Goal: Task Accomplishment & Management: Complete application form

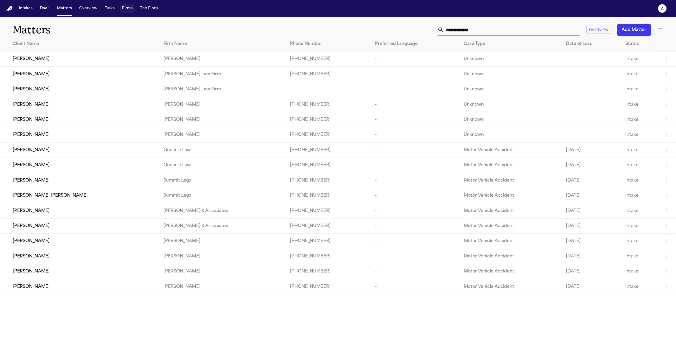
click at [120, 6] on button "Firms" at bounding box center [127, 9] width 15 height 10
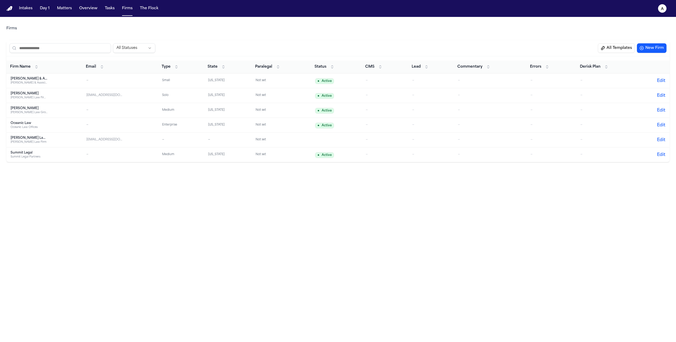
click at [625, 47] on button "All Templates" at bounding box center [616, 48] width 37 height 10
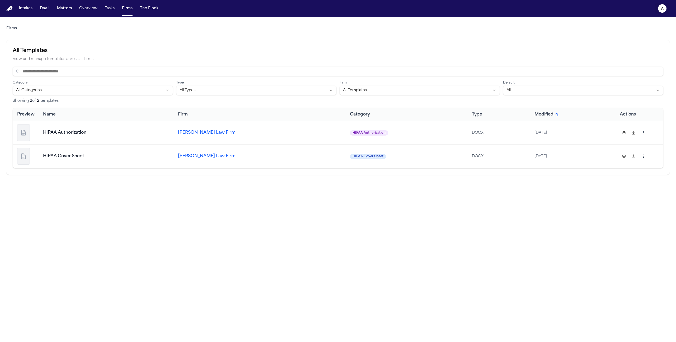
click at [446, 12] on button "a" at bounding box center [662, 9] width 15 height 12
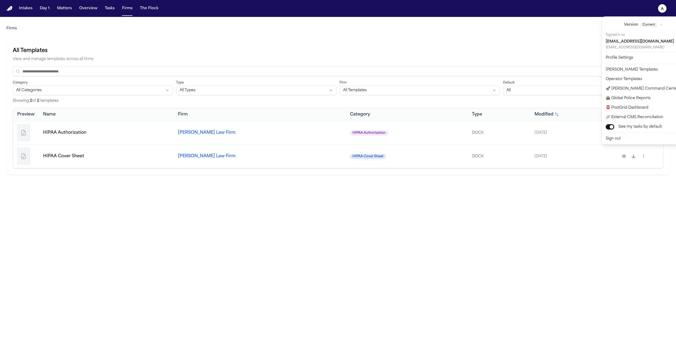
drag, startPoint x: 421, startPoint y: 214, endPoint x: 419, endPoint y: 212, distance: 3.0
click at [421, 214] on div "Intakes Day 1 Matters Overview Tasks Firms The Flock a Firms All Templates View…" at bounding box center [338, 171] width 676 height 342
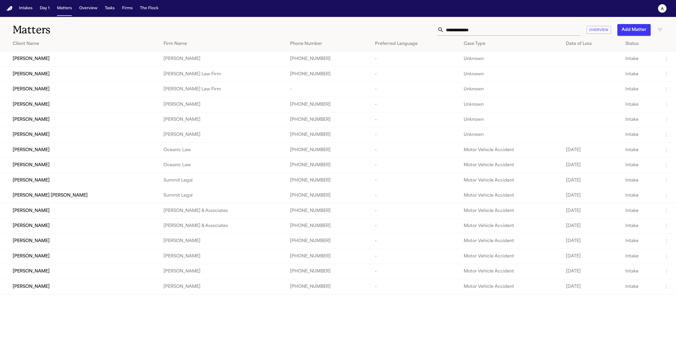
click at [55, 58] on div "Sid N" at bounding box center [84, 59] width 142 height 6
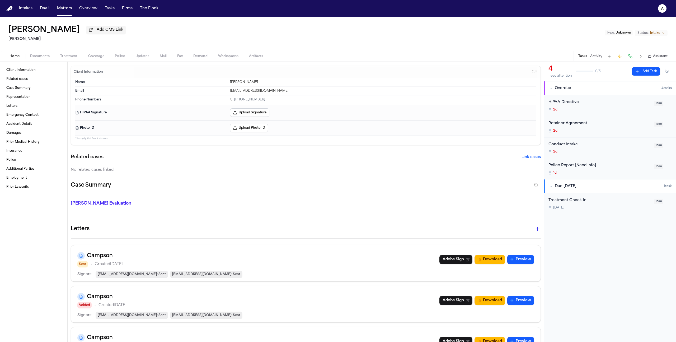
click at [81, 57] on button "Treatment" at bounding box center [69, 56] width 28 height 6
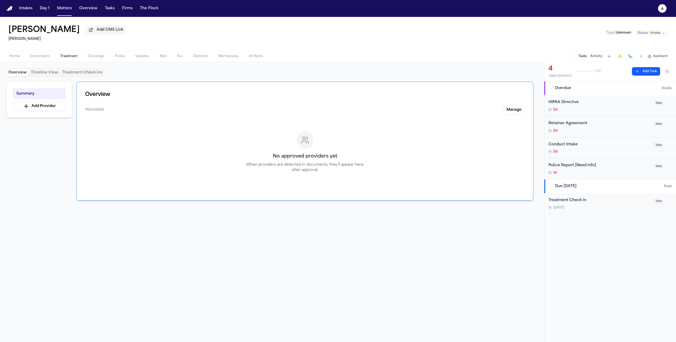
click at [79, 74] on button "Treatment Check-ins" at bounding box center [82, 72] width 44 height 7
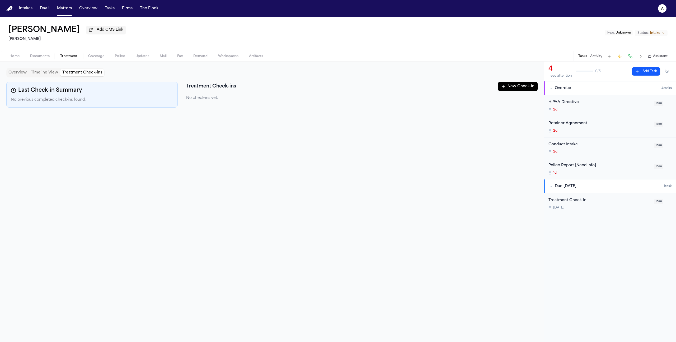
click at [504, 90] on button "New Check-in" at bounding box center [518, 87] width 40 height 10
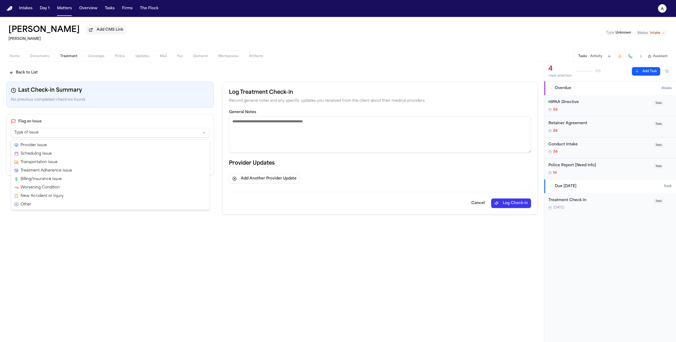
click at [127, 136] on html "**********" at bounding box center [338, 171] width 676 height 342
select select "**********"
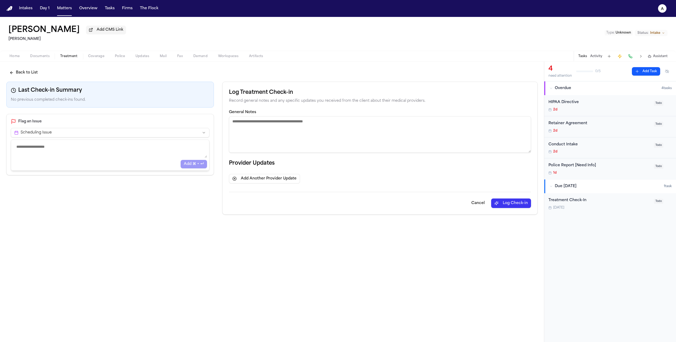
click at [107, 157] on textarea at bounding box center [110, 150] width 194 height 16
click at [315, 130] on textarea "General Notes" at bounding box center [380, 134] width 302 height 36
type textarea "**********"
click at [526, 206] on button "Log Check-in" at bounding box center [511, 203] width 40 height 10
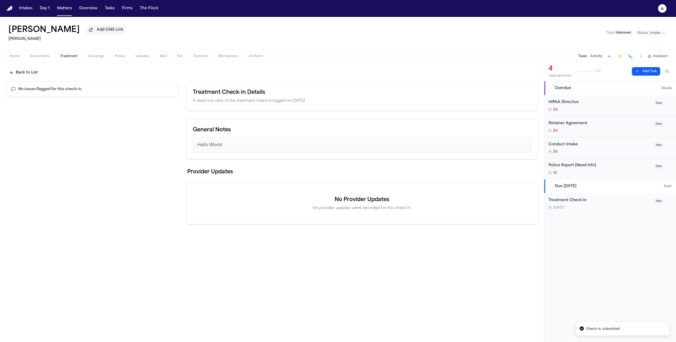
click at [586, 201] on div "Treatment Check-In" at bounding box center [599, 200] width 102 height 6
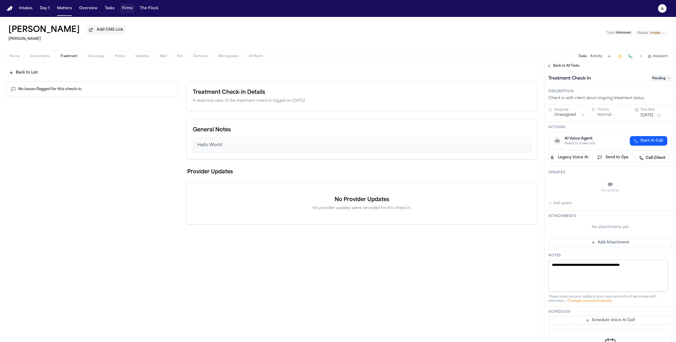
click at [133, 9] on button "Firms" at bounding box center [127, 9] width 15 height 10
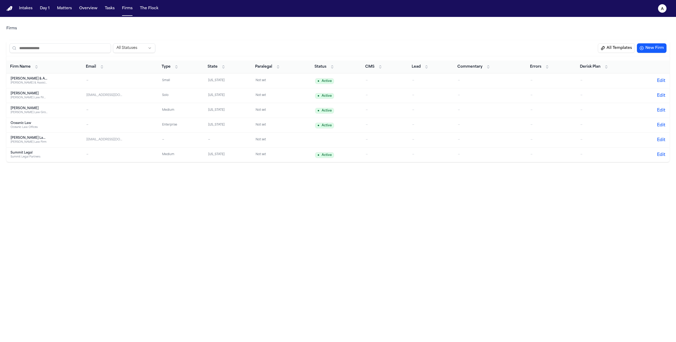
click at [36, 99] on div "Hecht Law Firm PLLC" at bounding box center [29, 98] width 37 height 4
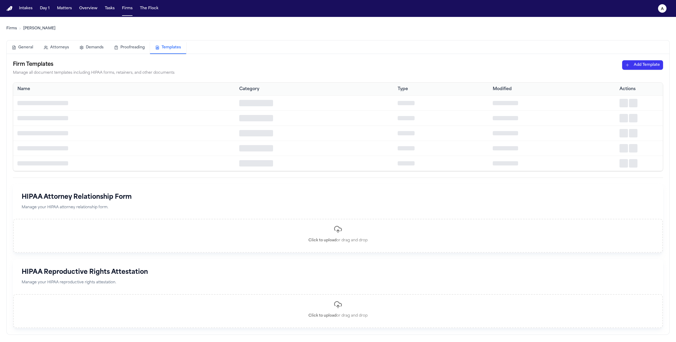
click at [162, 52] on button "Templates" at bounding box center [168, 48] width 36 height 12
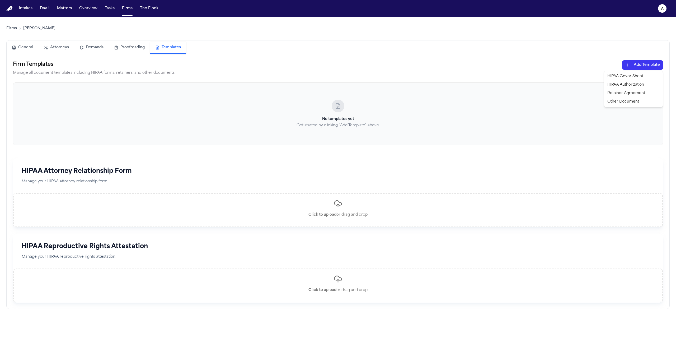
click at [624, 68] on html "Intakes Day 1 Matters Overview Tasks Firms The Flock a Firms Hecht General Atto…" at bounding box center [338, 171] width 676 height 342
click at [627, 77] on div "HIPAA Cover Sheet" at bounding box center [633, 76] width 57 height 8
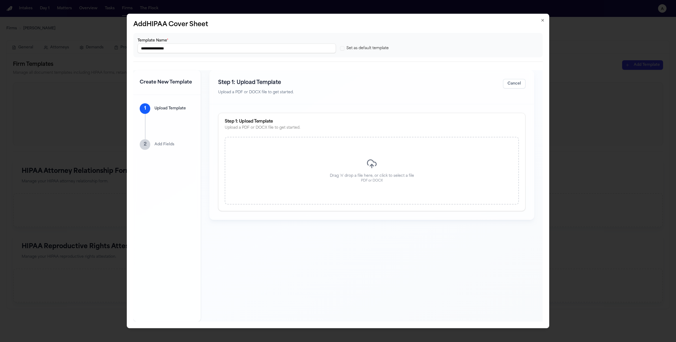
click at [471, 149] on div "Drag 'n' drop a file here, or click to select a file PDF or DOCX" at bounding box center [372, 171] width 294 height 68
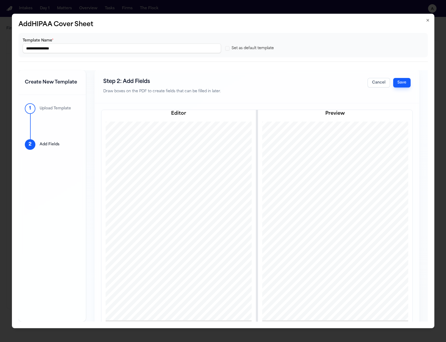
scroll to position [1, 0]
click at [376, 79] on button "Cancel" at bounding box center [379, 83] width 22 height 10
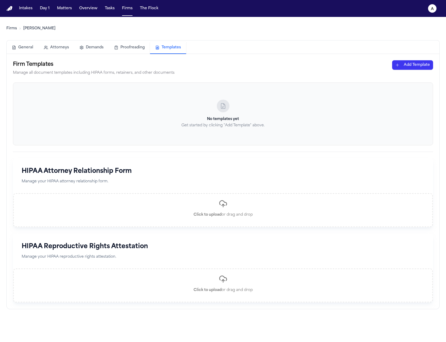
click at [412, 59] on div "Firm Templates Manage all document templates including HIPAA forms, retainers, …" at bounding box center [223, 181] width 433 height 255
click at [411, 63] on html "Intakes Day 1 Matters Overview Tasks Firms The Flock a Firms Hecht General Atto…" at bounding box center [223, 171] width 446 height 342
click at [403, 79] on div "HIPAA Cover Sheet" at bounding box center [403, 76] width 57 height 8
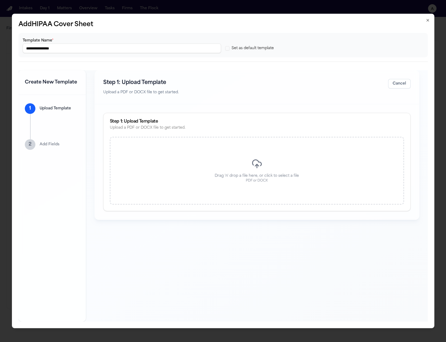
click at [358, 154] on div "Drag 'n' drop a file here, or click to select a file PDF or DOCX" at bounding box center [257, 171] width 294 height 68
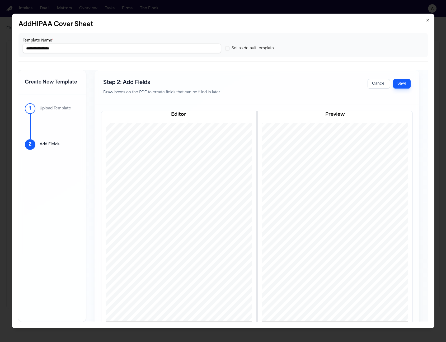
click at [403, 80] on button "Save" at bounding box center [401, 84] width 17 height 10
click at [402, 81] on button "Save" at bounding box center [401, 84] width 17 height 10
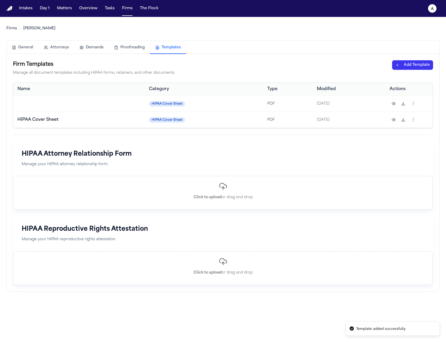
click at [396, 103] on button at bounding box center [393, 103] width 8 height 8
click at [66, 6] on button "Matters" at bounding box center [64, 9] width 19 height 10
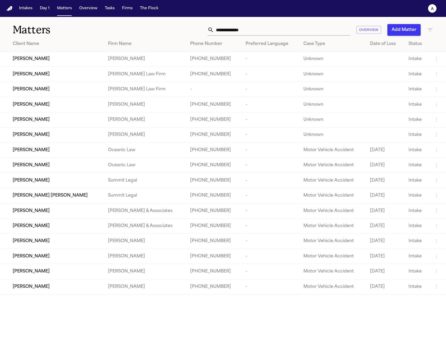
click at [50, 77] on span "JOSE SAAVEDRA REYES" at bounding box center [31, 74] width 37 height 6
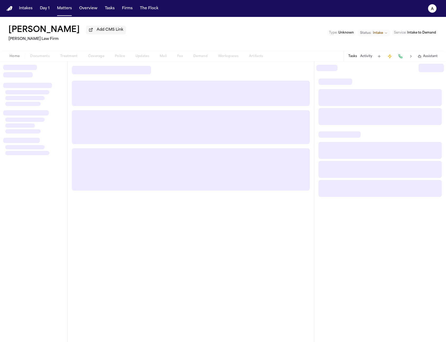
click at [63, 57] on div "Home Documents Treatment Coverage Police Updates Mail Fax Demand Workspaces Art…" at bounding box center [136, 56] width 264 height 6
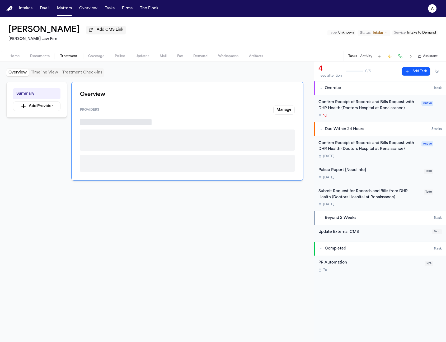
click at [70, 57] on span "Treatment" at bounding box center [68, 56] width 17 height 4
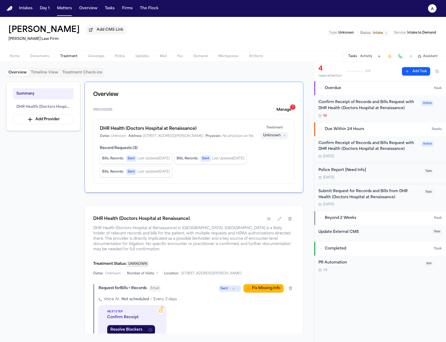
click at [42, 40] on h2 "[PERSON_NAME] Law Firm" at bounding box center [66, 39] width 117 height 6
click at [29, 8] on button "Intakes" at bounding box center [26, 9] width 18 height 10
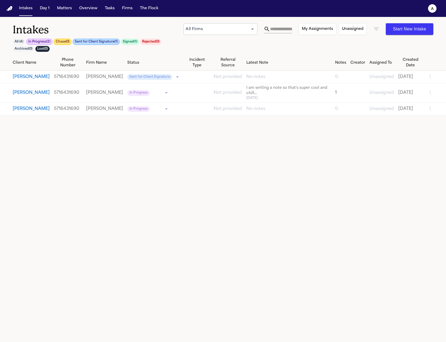
click at [12, 70] on td "Sid N" at bounding box center [26, 76] width 52 height 13
click at [28, 74] on div "Sid N" at bounding box center [31, 77] width 37 height 6
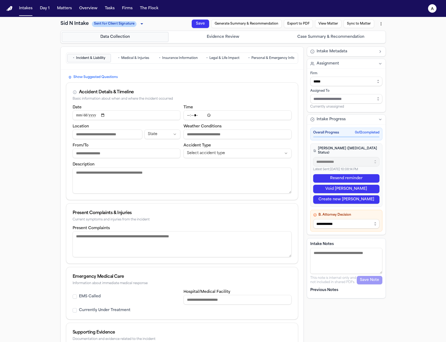
click at [63, 12] on button "Matters" at bounding box center [64, 9] width 19 height 10
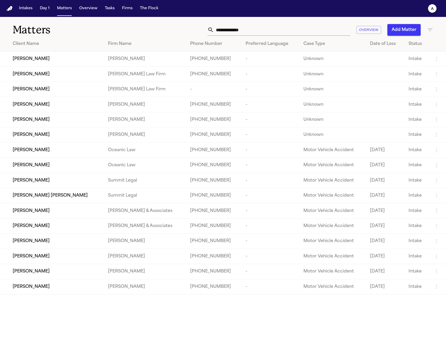
click at [39, 58] on div "Sid N" at bounding box center [56, 59] width 87 height 6
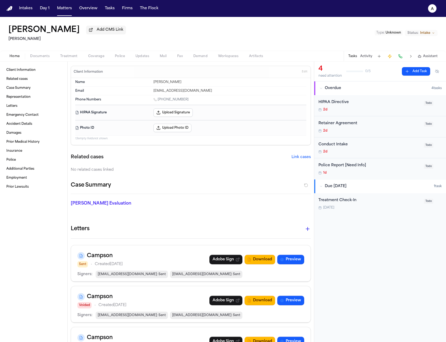
click at [75, 57] on span "Treatment" at bounding box center [68, 56] width 17 height 4
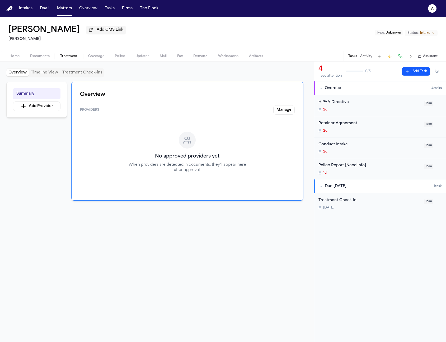
click at [54, 110] on button "Add Provider" at bounding box center [37, 106] width 48 height 10
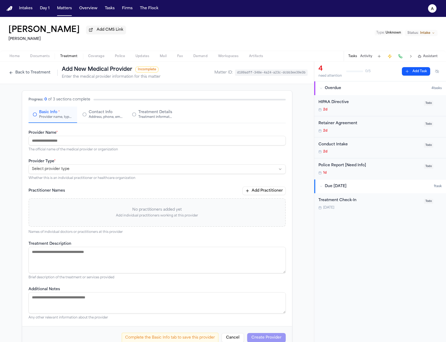
click at [110, 139] on input "Provider Name *" at bounding box center [157, 141] width 257 height 10
type input "**********"
click at [157, 167] on html "**********" at bounding box center [223, 171] width 446 height 342
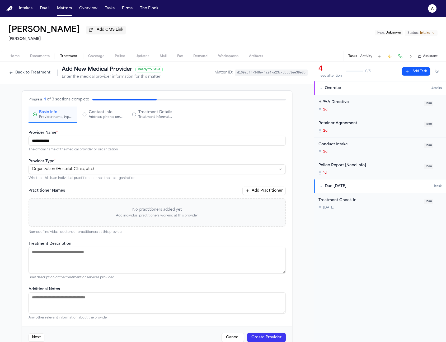
click at [265, 336] on button "Create Provider" at bounding box center [266, 337] width 39 height 10
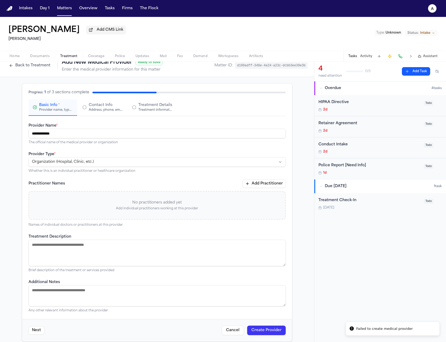
scroll to position [14, 0]
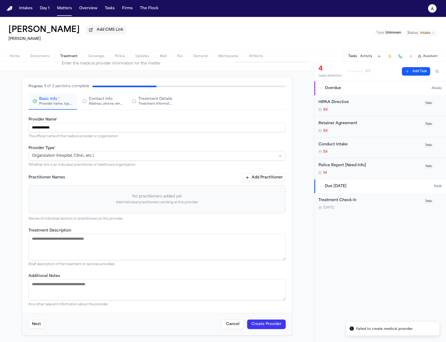
click at [109, 105] on div "Address, phone, email, and other contact details" at bounding box center [106, 104] width 34 height 4
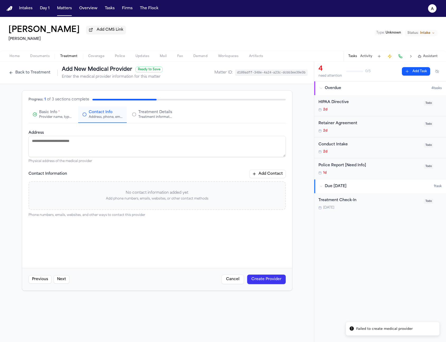
click at [55, 114] on span "Basic Info" at bounding box center [48, 112] width 18 height 5
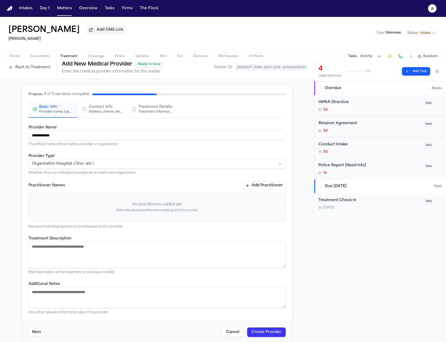
scroll to position [14, 0]
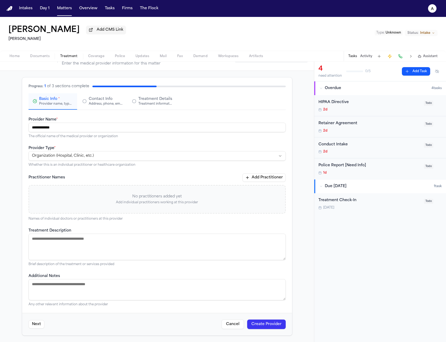
click at [260, 321] on button "Create Provider" at bounding box center [266, 324] width 39 height 10
click at [112, 109] on button "Contact Info Address, phone, email, and other contact details" at bounding box center [102, 101] width 49 height 16
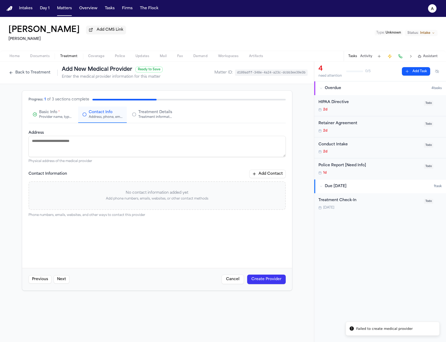
scroll to position [0, 0]
click at [273, 178] on button "Add Contact" at bounding box center [267, 174] width 36 height 8
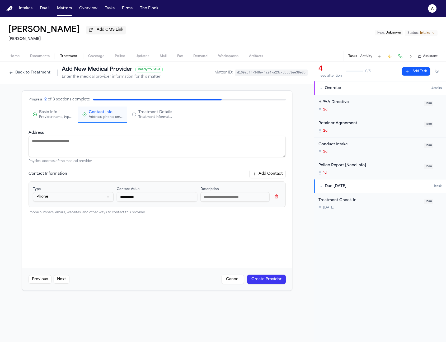
type input "**********"
click at [279, 277] on button "Create Provider" at bounding box center [266, 279] width 39 height 10
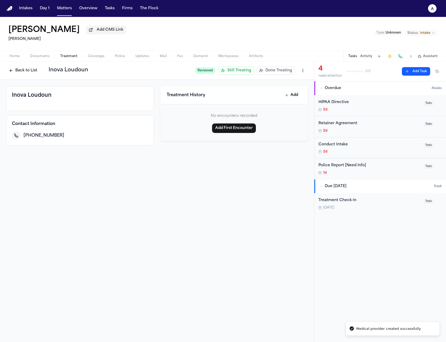
click at [31, 73] on button "Back to List" at bounding box center [23, 70] width 34 height 8
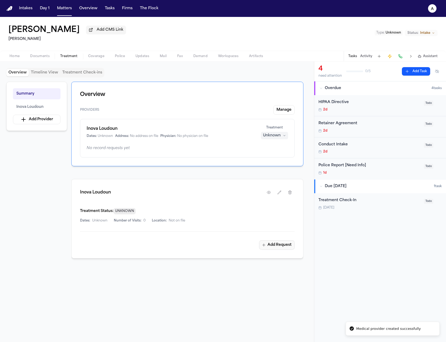
click at [271, 248] on button "Add Request" at bounding box center [277, 245] width 36 height 10
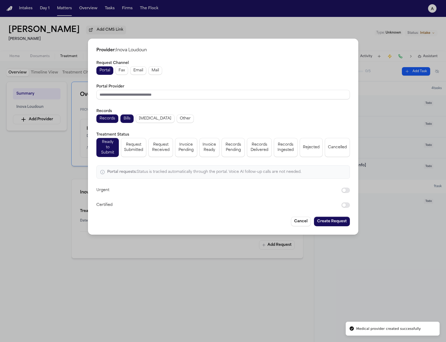
click at [118, 73] on button "Fax" at bounding box center [121, 70] width 13 height 8
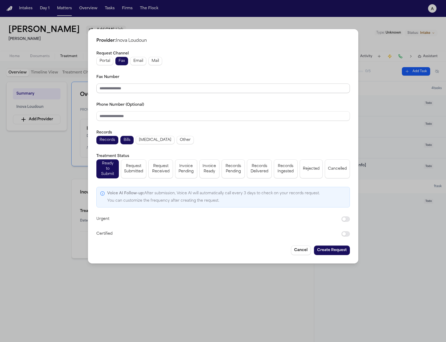
click at [175, 91] on input "Fax Number" at bounding box center [222, 88] width 253 height 10
type input "**********"
click at [337, 249] on button "Create Request" at bounding box center [332, 250] width 36 height 10
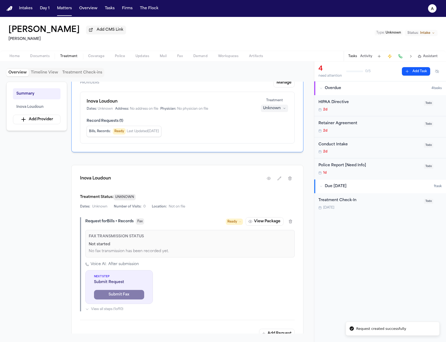
scroll to position [50, 0]
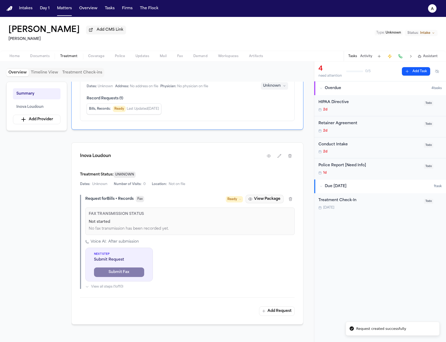
click at [267, 203] on button "View Package" at bounding box center [265, 199] width 38 height 8
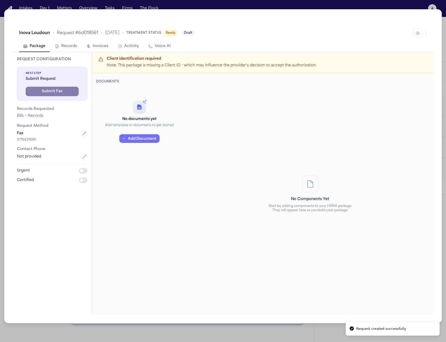
click at [131, 139] on button "Add Document" at bounding box center [139, 138] width 40 height 8
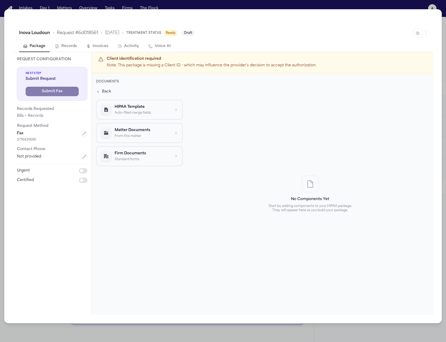
click at [131, 107] on p "HIPAA Template" at bounding box center [143, 106] width 56 height 5
click at [148, 119] on button "Firm Template" at bounding box center [141, 114] width 79 height 12
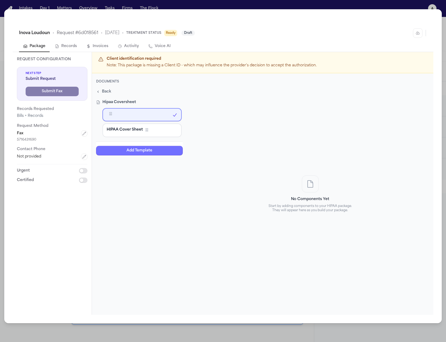
click at [150, 151] on button "Add Template" at bounding box center [139, 150] width 87 height 10
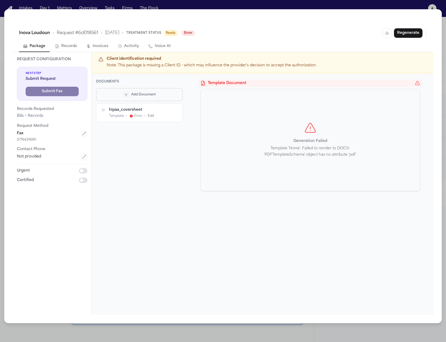
click at [279, 150] on p "Template 'None': Failed to render to DOCX: 'PDFTemplateSchema' object has no at…" at bounding box center [310, 151] width 118 height 13
drag, startPoint x: 268, startPoint y: 147, endPoint x: 360, endPoint y: 156, distance: 91.8
click at [360, 156] on p "Template 'None': Failed to render to DOCX: 'PDFTemplateSchema' object has no at…" at bounding box center [310, 151] width 118 height 13
copy p "Template 'None': Failed to render to DOCX: 'PDFTemplateSchema' object has no at…"
click at [405, 35] on button "Regenerate" at bounding box center [408, 33] width 29 height 10
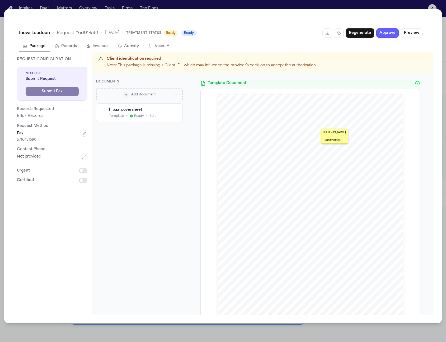
click at [307, 131] on section "{{clientName}}" at bounding box center [307, 131] width 24 height 5
click at [405, 29] on button "Preview" at bounding box center [412, 33] width 22 height 10
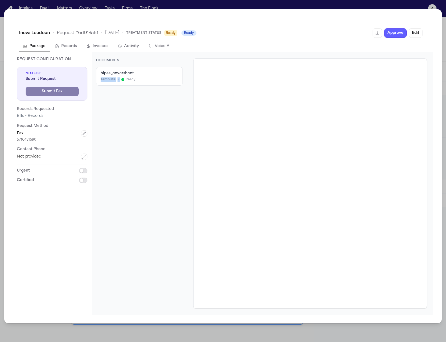
click at [151, 74] on div "hipaa_coversheet Template • Ready" at bounding box center [140, 76] width 78 height 11
click at [151, 73] on div "hipaa_coversheet" at bounding box center [140, 73] width 78 height 5
click at [414, 32] on button "Edit" at bounding box center [416, 33] width 14 height 10
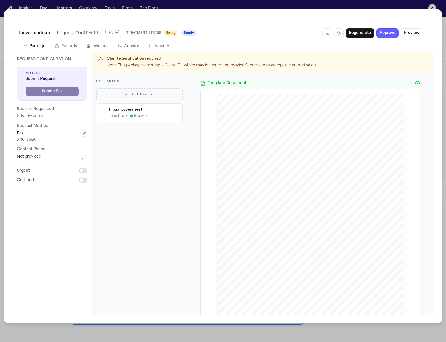
click at [176, 111] on icon "button" at bounding box center [175, 110] width 4 height 4
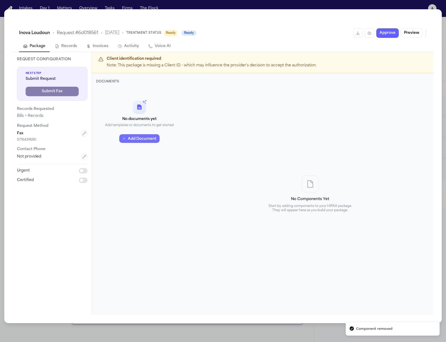
click at [147, 140] on button "Add Document" at bounding box center [139, 138] width 40 height 8
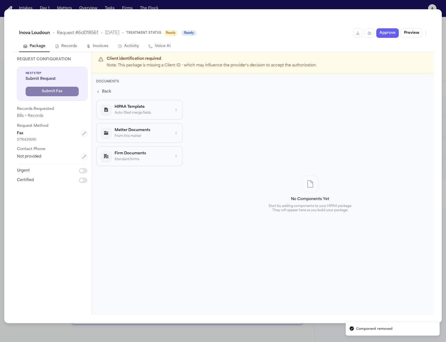
click at [154, 109] on p "HIPAA Template" at bounding box center [143, 106] width 56 height 5
click at [154, 113] on div "Firm Template" at bounding box center [142, 113] width 71 height 4
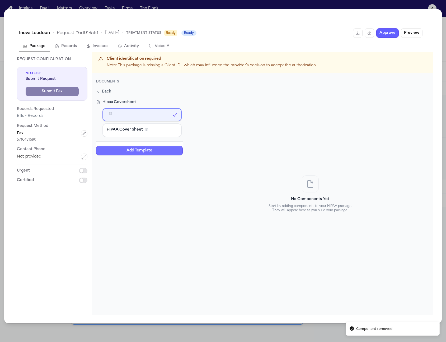
click at [161, 147] on button "Add Template" at bounding box center [139, 150] width 87 height 10
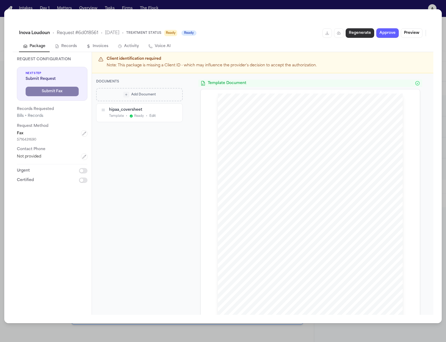
click at [365, 31] on button "Regenerate" at bounding box center [360, 33] width 29 height 10
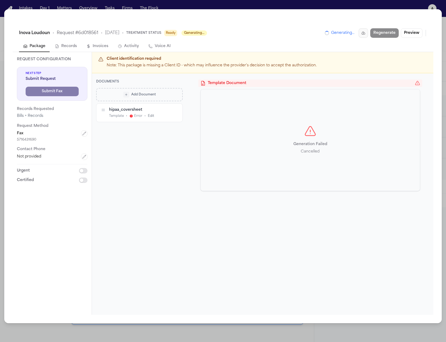
click at [363, 32] on icon "button" at bounding box center [363, 33] width 4 height 4
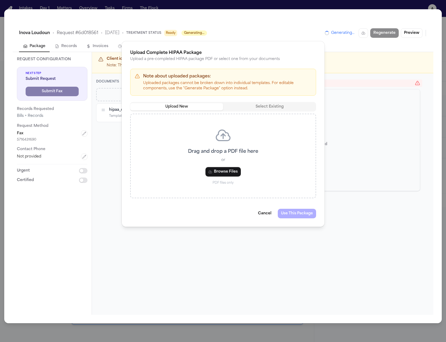
click at [372, 78] on div "Upload Complete HIPAA Package Upload a pre-completed HIPAA package PDF or selec…" at bounding box center [223, 171] width 446 height 342
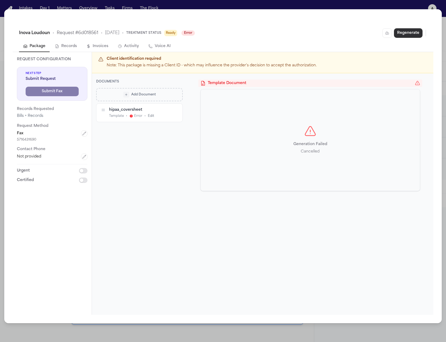
click at [412, 35] on button "Regenerate" at bounding box center [408, 33] width 29 height 10
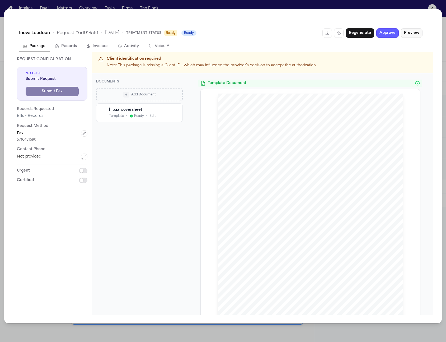
click at [422, 34] on button "Preview" at bounding box center [412, 33] width 22 height 10
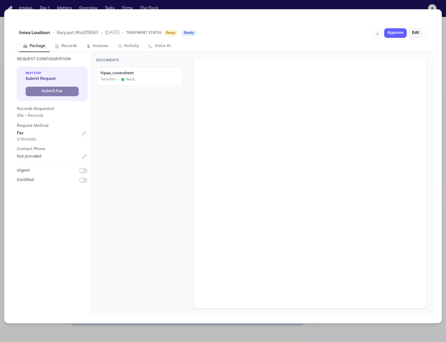
click at [418, 34] on button "Edit" at bounding box center [416, 33] width 14 height 10
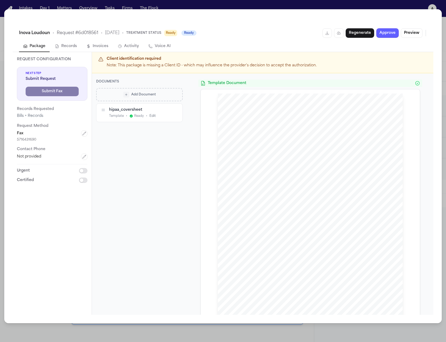
click at [176, 111] on icon "button" at bounding box center [175, 110] width 4 height 4
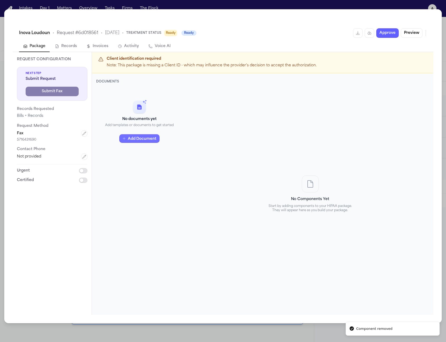
click at [144, 137] on button "Add Document" at bounding box center [139, 138] width 40 height 8
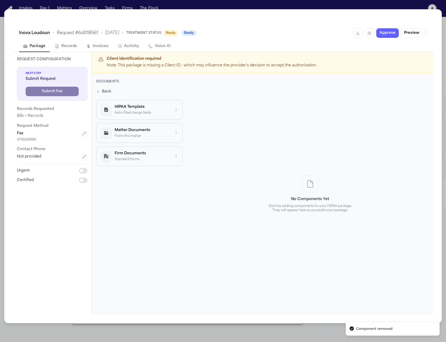
click at [156, 113] on p "Auto-filled merge fields" at bounding box center [143, 112] width 56 height 4
click at [148, 113] on div "Firm Template" at bounding box center [142, 113] width 71 height 4
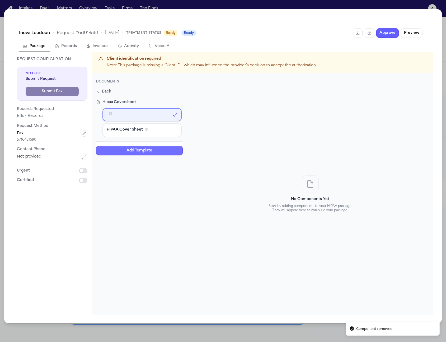
click at [160, 147] on button "Add Template" at bounding box center [139, 150] width 87 height 10
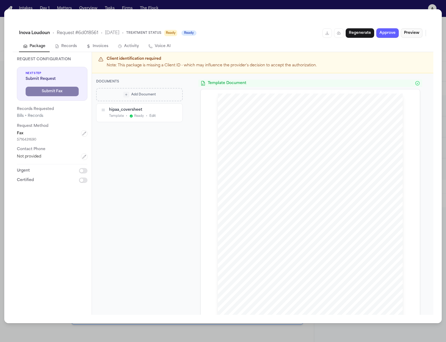
click at [409, 30] on button "Preview" at bounding box center [412, 33] width 22 height 10
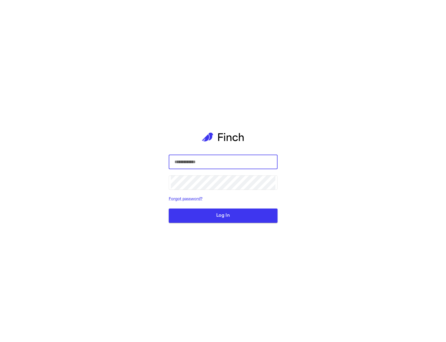
type input "*****"
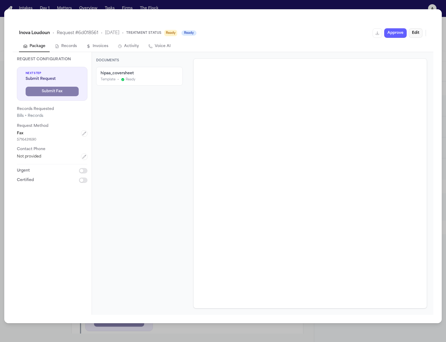
click at [411, 34] on button "Edit" at bounding box center [416, 33] width 14 height 10
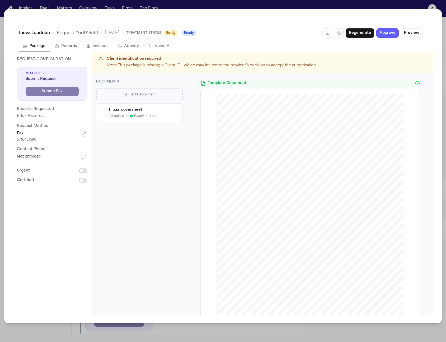
click at [173, 107] on button "button" at bounding box center [175, 110] width 6 height 6
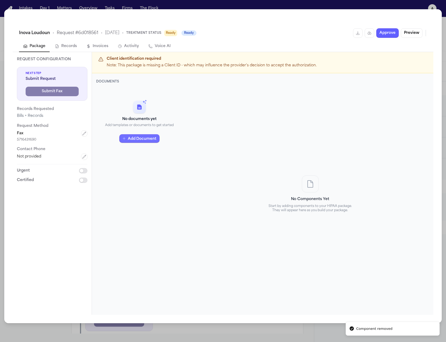
click at [149, 137] on button "Add Document" at bounding box center [139, 138] width 40 height 8
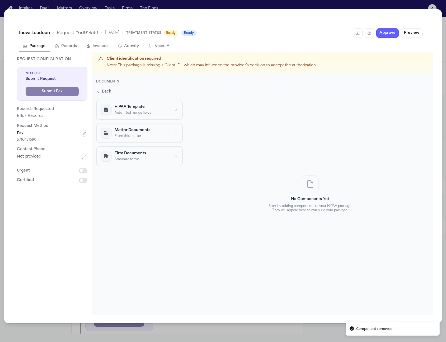
click at [152, 108] on p "HIPAA Template" at bounding box center [143, 106] width 56 height 5
click at [145, 119] on button "Firm Template" at bounding box center [141, 114] width 79 height 12
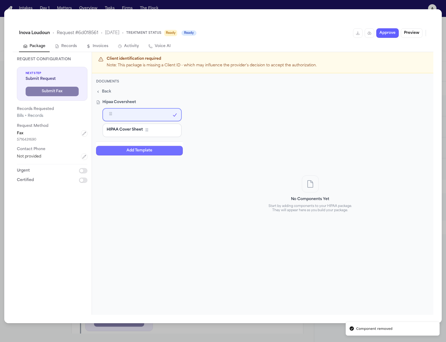
click at [166, 150] on button "Add Template" at bounding box center [139, 150] width 87 height 10
